Goal: Transaction & Acquisition: Register for event/course

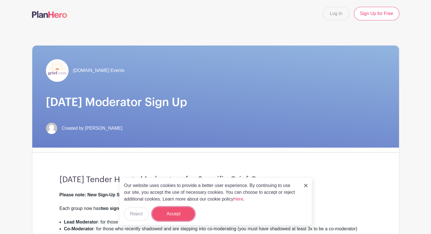
click at [183, 212] on button "Accept" at bounding box center [173, 214] width 42 height 14
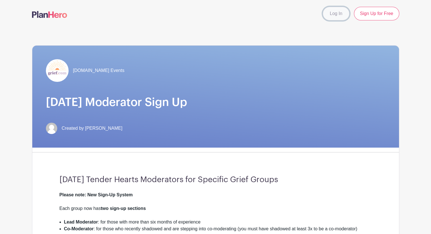
click at [338, 11] on link "Log In" at bounding box center [336, 14] width 27 height 14
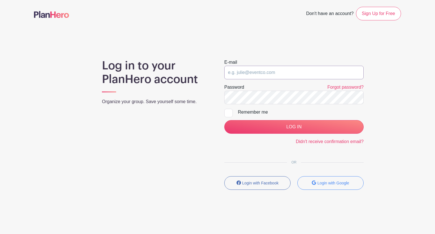
type input "[EMAIL_ADDRESS][DOMAIN_NAME]"
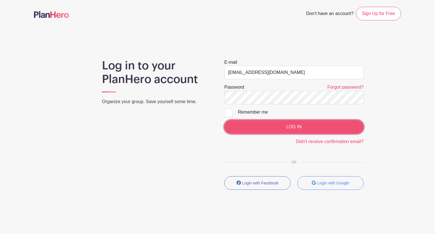
click at [283, 128] on input "LOG IN" at bounding box center [293, 127] width 139 height 14
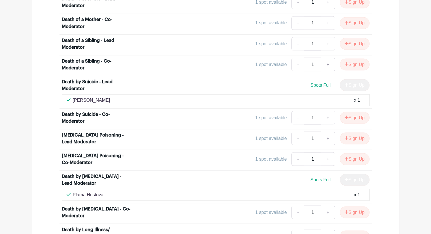
scroll to position [1055, 0]
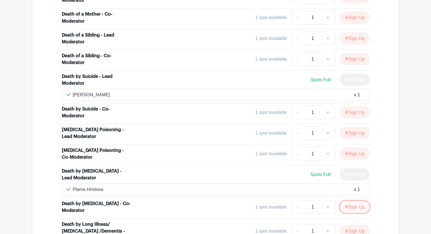
click at [349, 201] on button "Sign Up" at bounding box center [355, 207] width 30 height 12
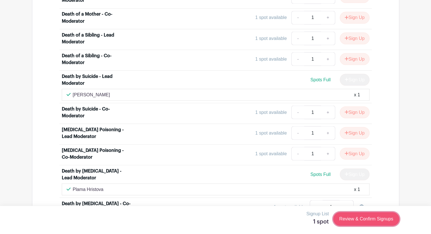
click at [343, 219] on link "Review & Confirm Signups" at bounding box center [366, 219] width 66 height 14
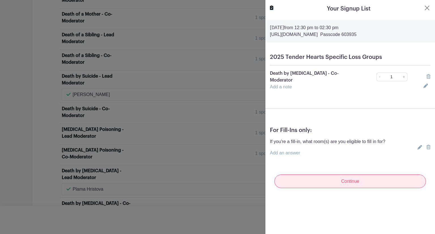
click at [345, 182] on input "Continue" at bounding box center [350, 181] width 152 height 14
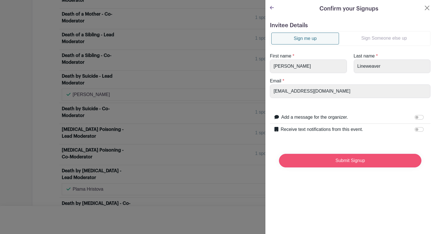
click at [340, 163] on input "Submit Signup" at bounding box center [350, 161] width 142 height 14
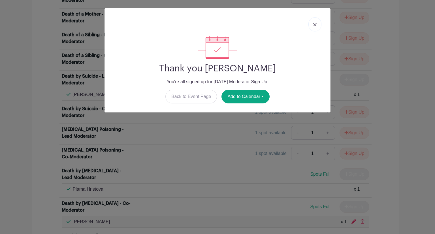
click at [316, 25] on img at bounding box center [314, 24] width 3 height 3
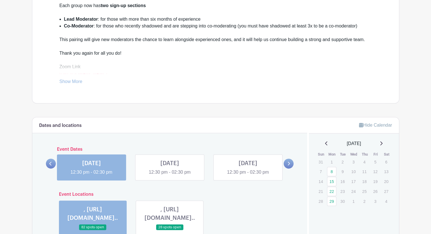
scroll to position [194, 0]
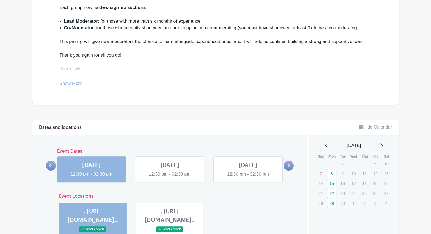
click at [170, 178] on link at bounding box center [170, 178] width 0 height 0
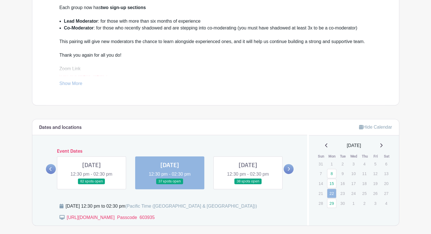
click at [248, 184] on link at bounding box center [248, 184] width 0 height 0
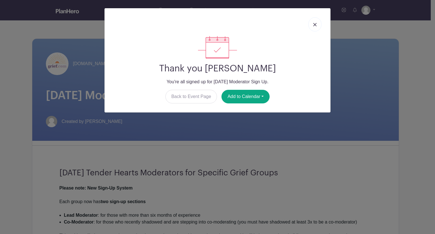
click at [314, 25] on img at bounding box center [314, 24] width 3 height 3
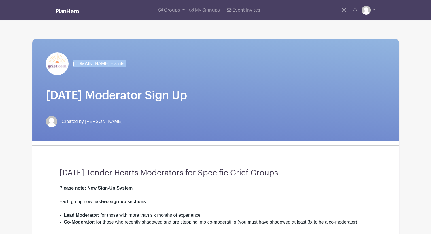
click at [178, 10] on span "Groups" at bounding box center [172, 10] width 16 height 5
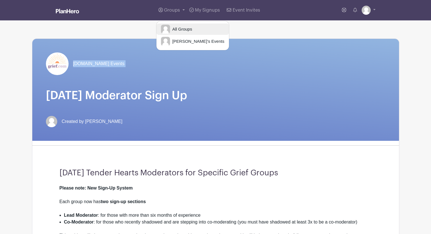
click at [180, 26] on span "All Groups" at bounding box center [181, 29] width 22 height 7
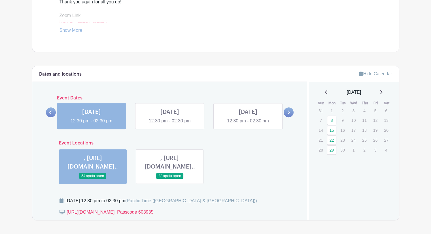
scroll to position [245, 0]
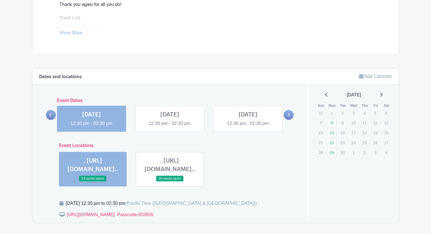
click at [285, 115] on link at bounding box center [289, 115] width 10 height 10
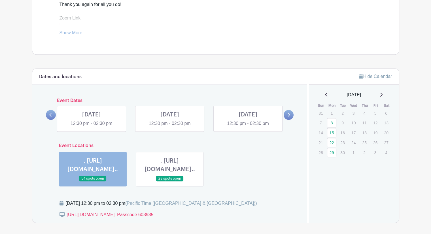
click at [248, 127] on link at bounding box center [248, 127] width 0 height 0
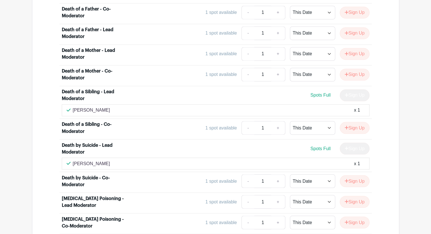
scroll to position [961, 0]
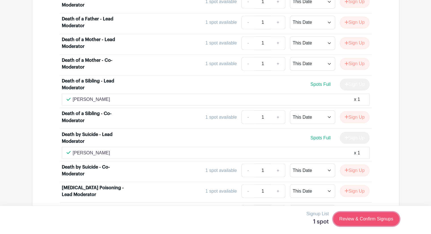
click at [364, 220] on link "Review & Confirm Signups" at bounding box center [366, 219] width 66 height 14
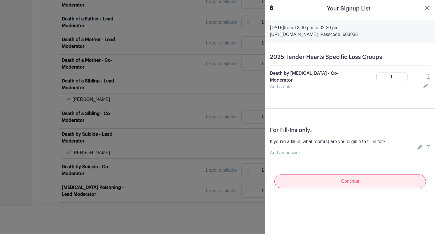
click at [343, 182] on input "Continue" at bounding box center [350, 181] width 152 height 14
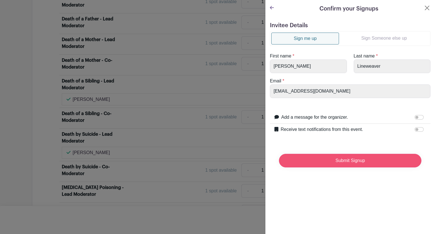
click at [340, 159] on input "Submit Signup" at bounding box center [350, 161] width 142 height 14
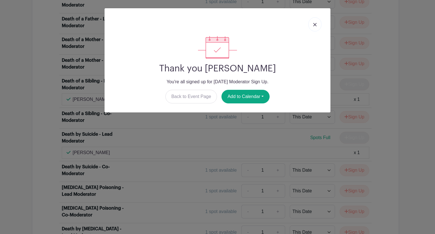
click at [316, 24] on img at bounding box center [314, 24] width 3 height 3
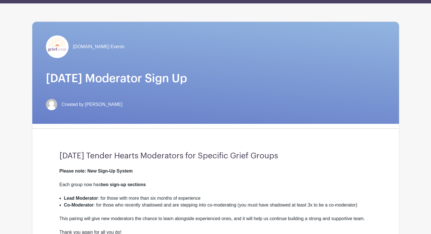
scroll to position [0, 0]
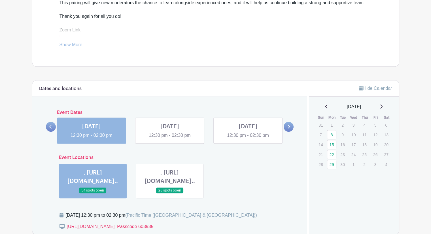
scroll to position [231, 0]
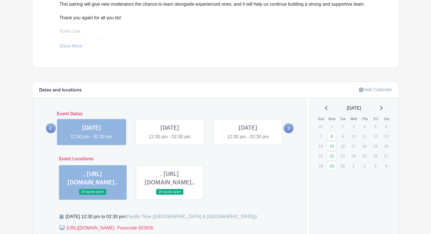
click at [290, 126] on link at bounding box center [289, 128] width 10 height 10
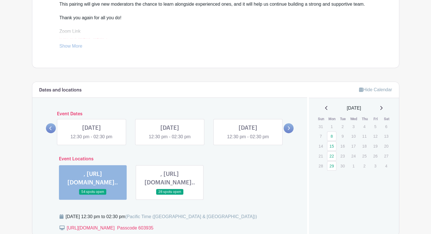
click at [290, 127] on link at bounding box center [289, 128] width 10 height 10
click at [91, 140] on link at bounding box center [91, 140] width 0 height 0
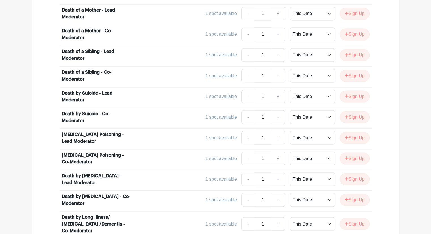
scroll to position [999, 0]
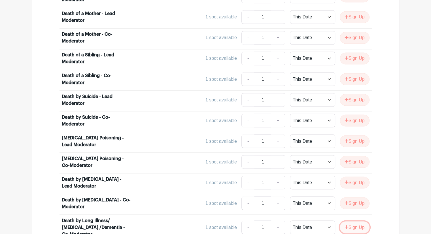
click at [363, 221] on button "Sign Up" at bounding box center [355, 227] width 30 height 12
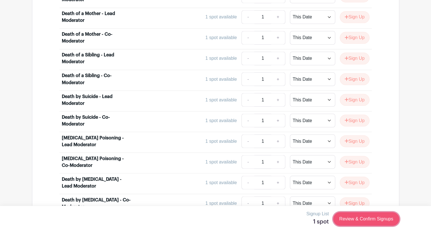
click at [364, 217] on link "Review & Confirm Signups" at bounding box center [366, 219] width 66 height 14
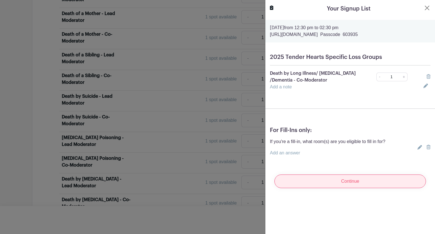
click at [356, 181] on input "Continue" at bounding box center [350, 181] width 152 height 14
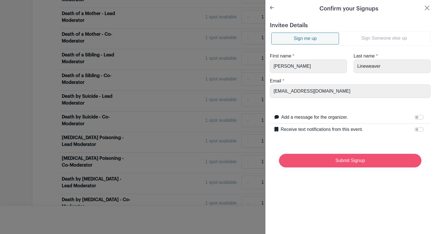
click at [343, 160] on input "Submit Signup" at bounding box center [350, 161] width 142 height 14
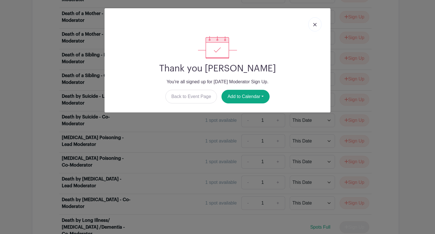
click at [313, 22] on link at bounding box center [314, 24] width 13 height 14
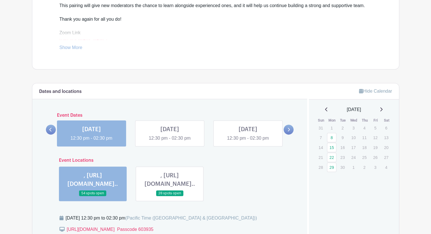
scroll to position [233, 0]
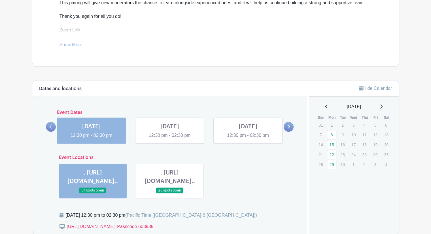
click at [292, 126] on link at bounding box center [289, 127] width 10 height 10
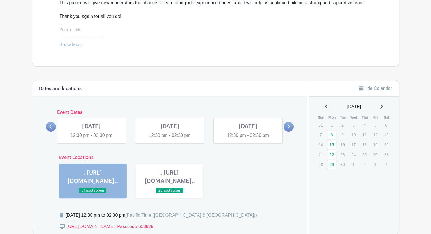
click at [292, 126] on link at bounding box center [289, 127] width 10 height 10
click at [170, 139] on link at bounding box center [170, 139] width 0 height 0
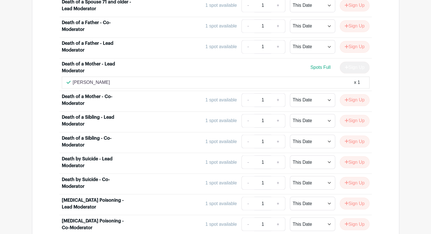
scroll to position [958, 0]
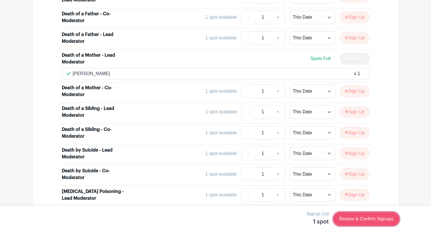
click at [355, 218] on link "Review & Confirm Signups" at bounding box center [366, 219] width 66 height 14
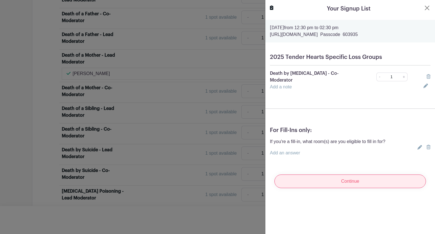
click at [343, 183] on input "Continue" at bounding box center [350, 181] width 152 height 14
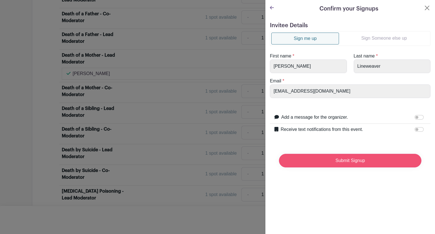
click at [342, 158] on input "Submit Signup" at bounding box center [350, 161] width 142 height 14
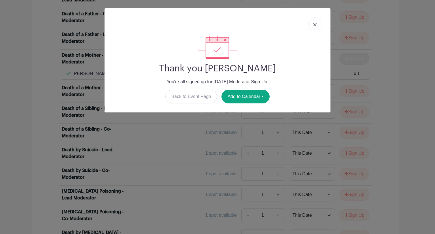
click at [315, 23] on img at bounding box center [314, 24] width 3 height 3
